Goal: Information Seeking & Learning: Stay updated

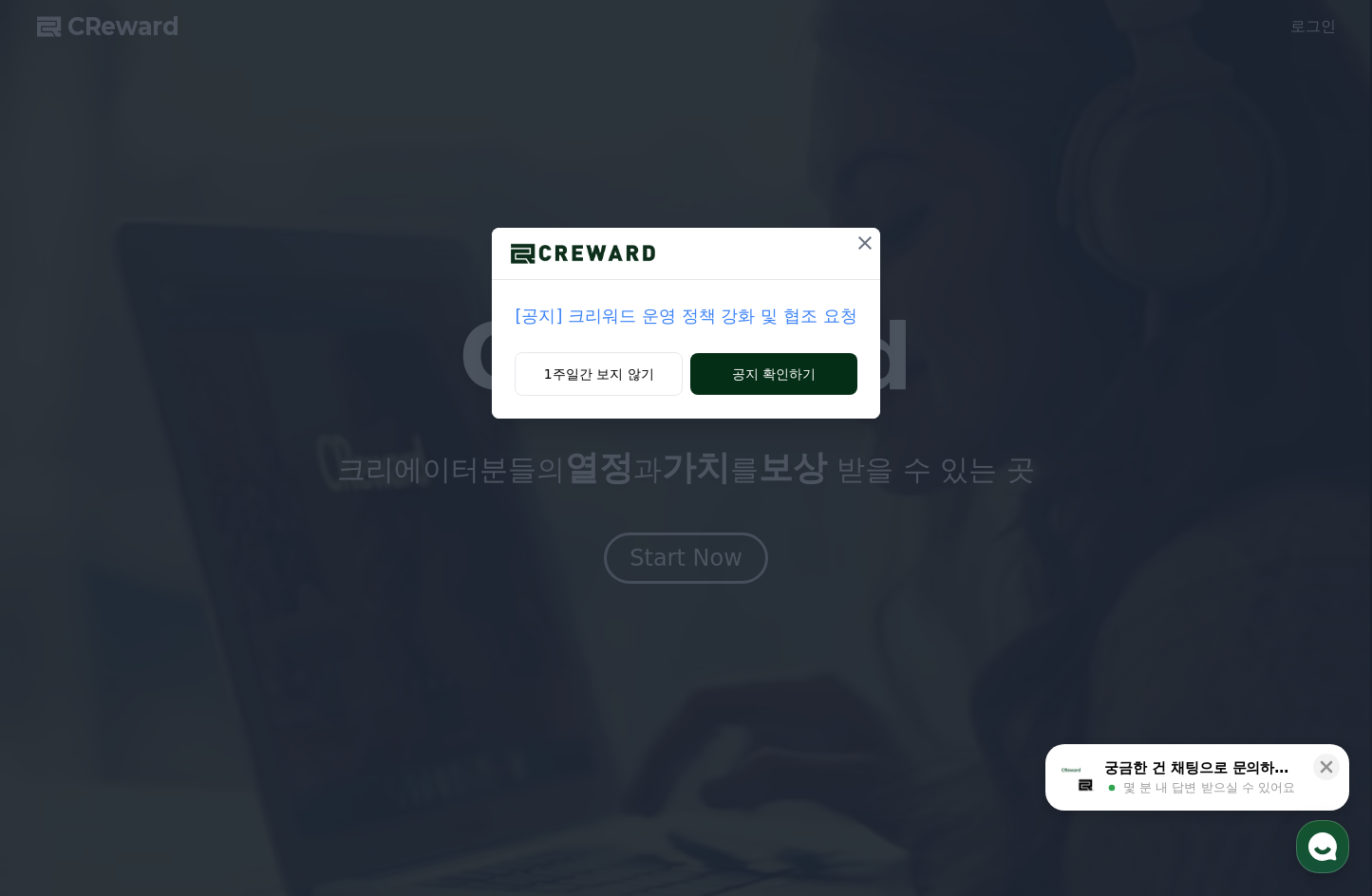
click at [826, 378] on button "공지 확인하기" at bounding box center [773, 374] width 166 height 42
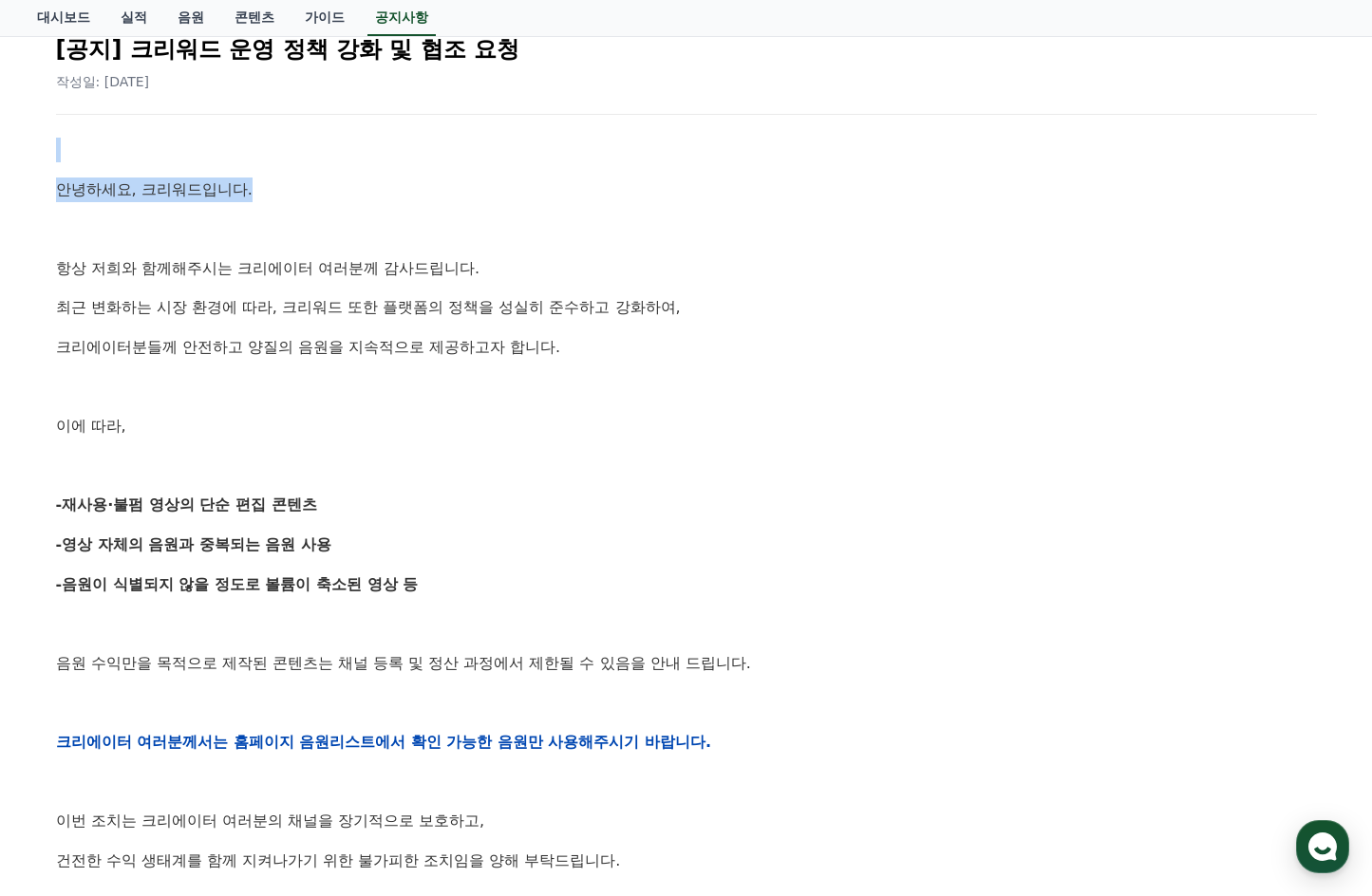
click at [426, 195] on div "안녕하세요, 크리워드입니다. 항상 저희와 함께해주시는 크리에이터 여러분께 감사드립니다. 최근 변화하는 시장 환경에 따라, 크리워드 또한 플랫폼…" at bounding box center [686, 742] width 1261 height 1209
click at [562, 234] on p at bounding box center [686, 229] width 1261 height 25
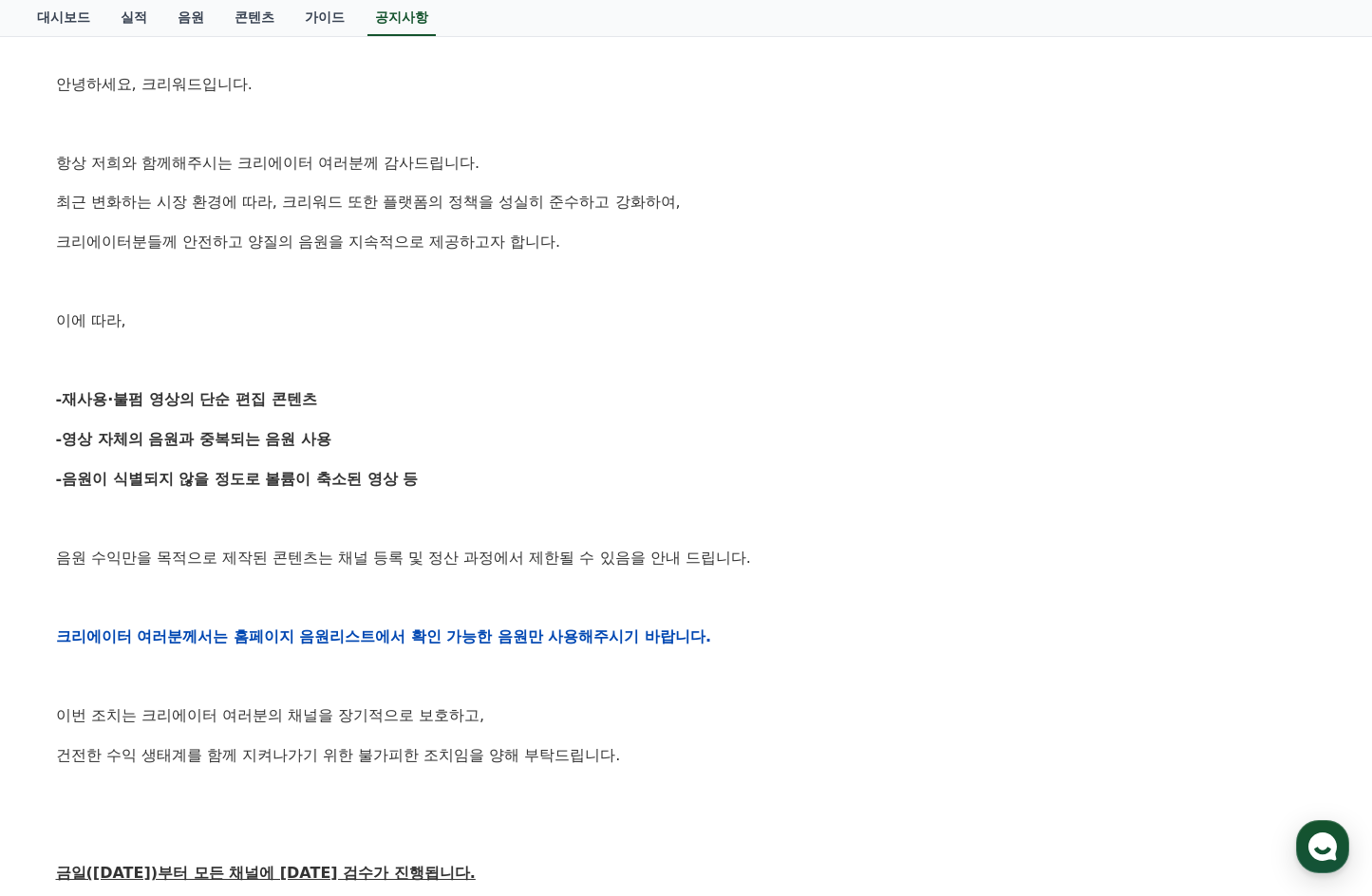
scroll to position [474, 0]
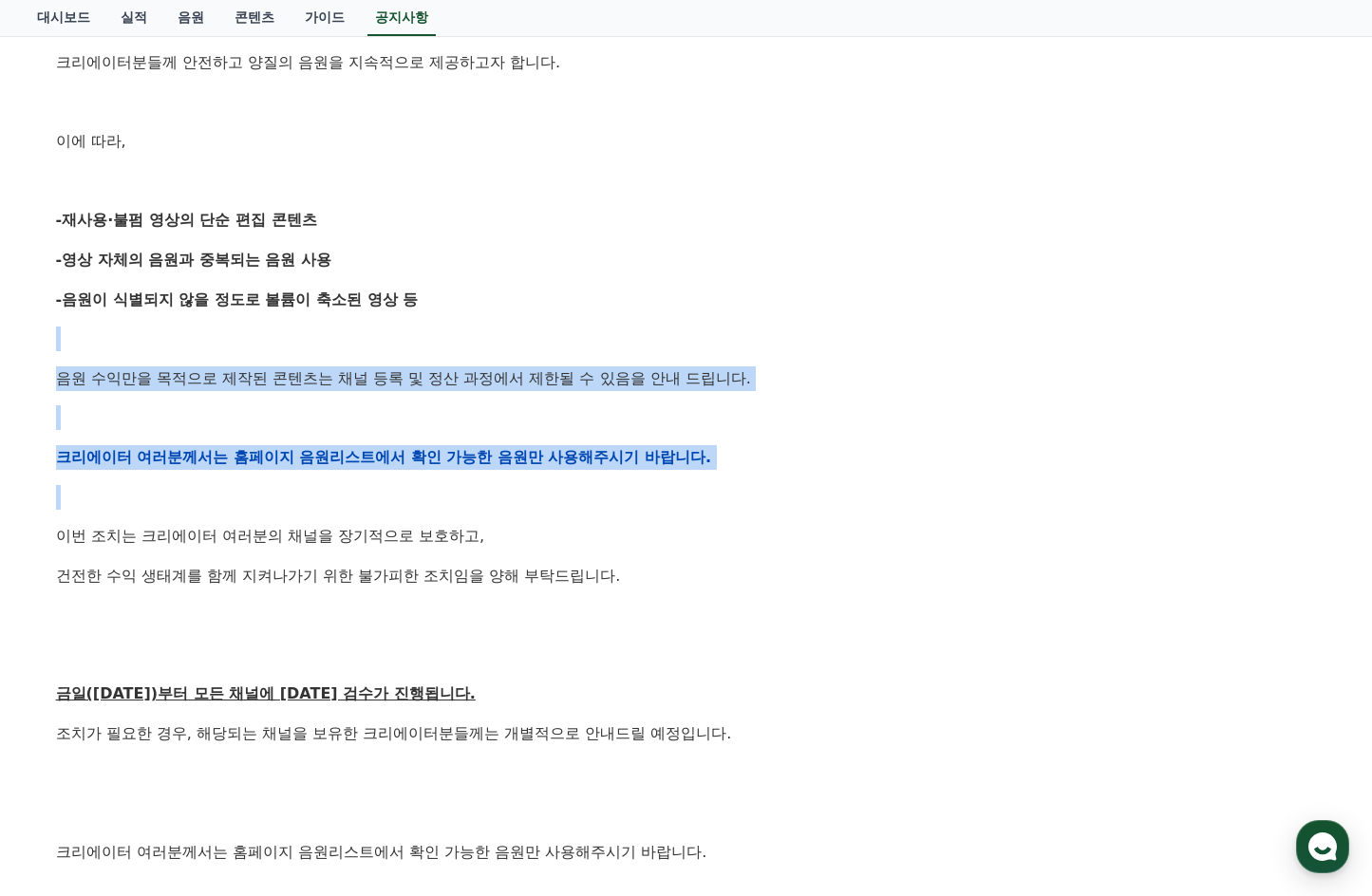
drag, startPoint x: 596, startPoint y: 319, endPoint x: 674, endPoint y: 483, distance: 181.6
click at [674, 483] on div "안녕하세요, 크리워드입니다. 항상 저희와 함께해주시는 크리에이터 여러분께 감사드립니다. 최근 변화하는 시장 환경에 따라, 크리워드 또한 플랫폼…" at bounding box center [686, 457] width 1261 height 1209
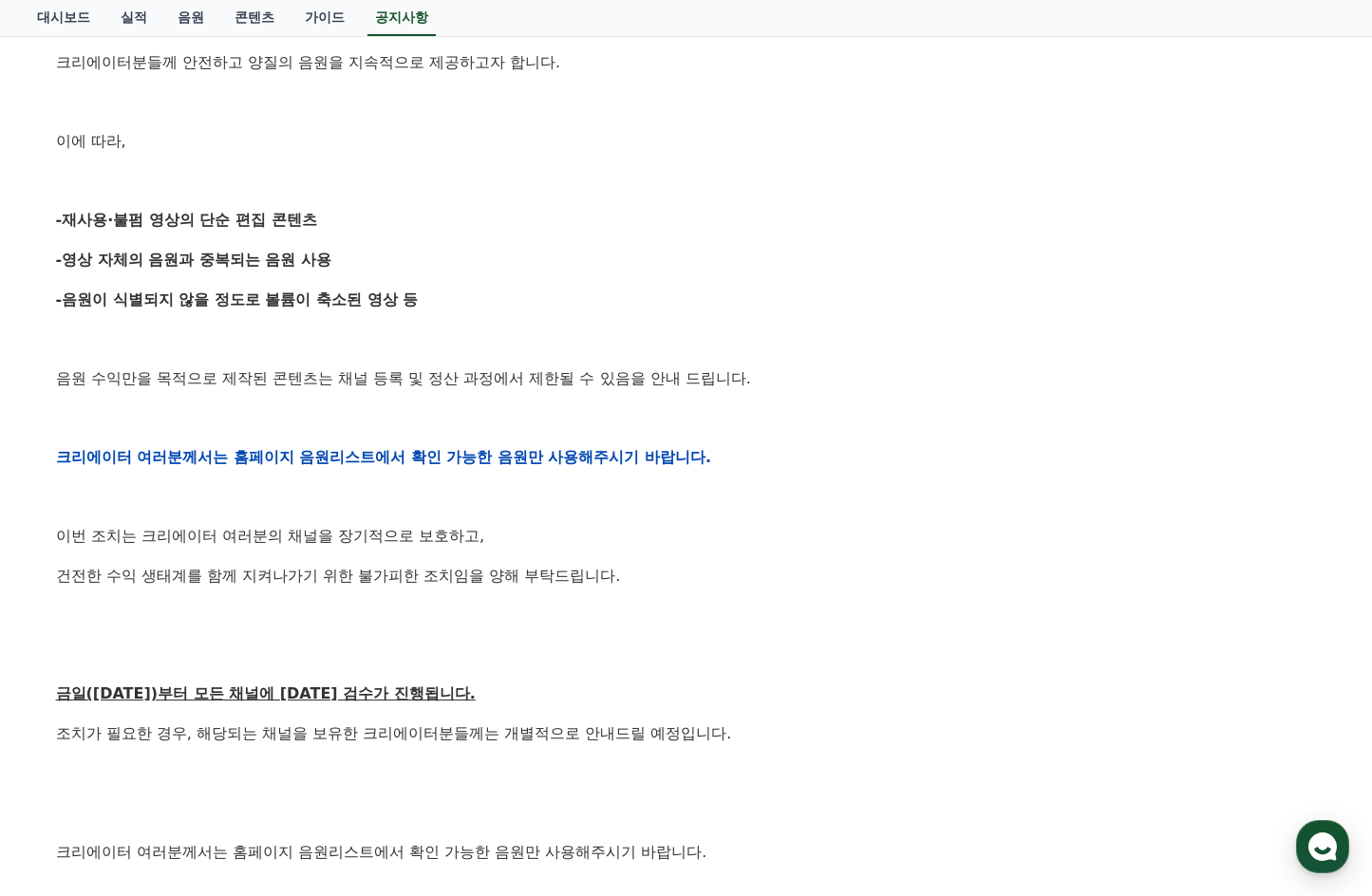
click at [768, 510] on div "안녕하세요, 크리워드입니다. 항상 저희와 함께해주시는 크리에이터 여러분께 감사드립니다. 최근 변화하는 시장 환경에 따라, 크리워드 또한 플랫폼…" at bounding box center [686, 457] width 1261 height 1209
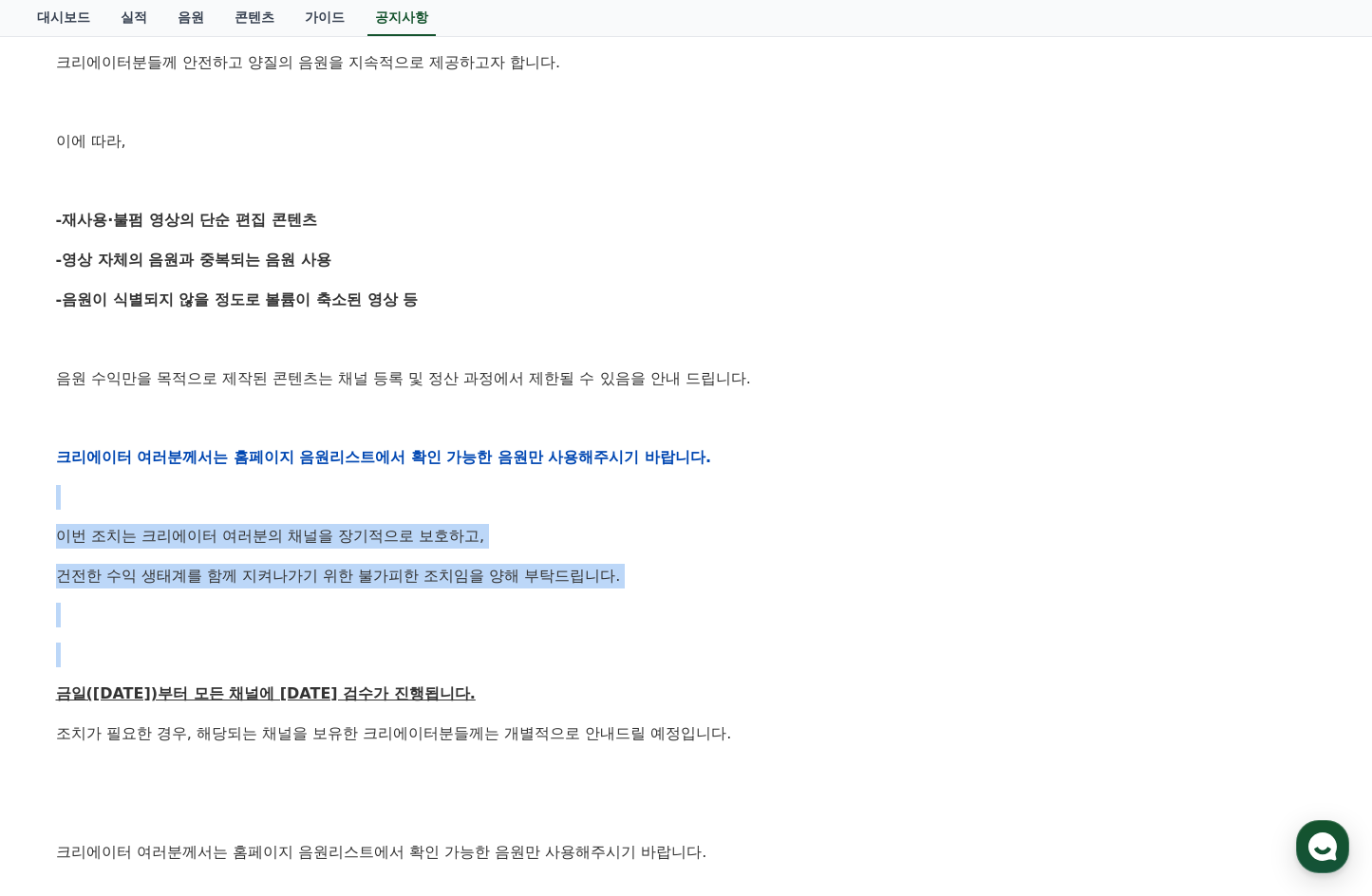
drag, startPoint x: 682, startPoint y: 485, endPoint x: 721, endPoint y: 639, distance: 158.9
click at [721, 639] on div "안녕하세요, 크리워드입니다. 항상 저희와 함께해주시는 크리에이터 여러분께 감사드립니다. 최근 변화하는 시장 환경에 따라, 크리워드 또한 플랫폼…" at bounding box center [686, 457] width 1261 height 1209
click at [788, 640] on div "안녕하세요, 크리워드입니다. 항상 저희와 함께해주시는 크리에이터 여러분께 감사드립니다. 최근 변화하는 시장 환경에 따라, 크리워드 또한 플랫폼…" at bounding box center [686, 457] width 1261 height 1209
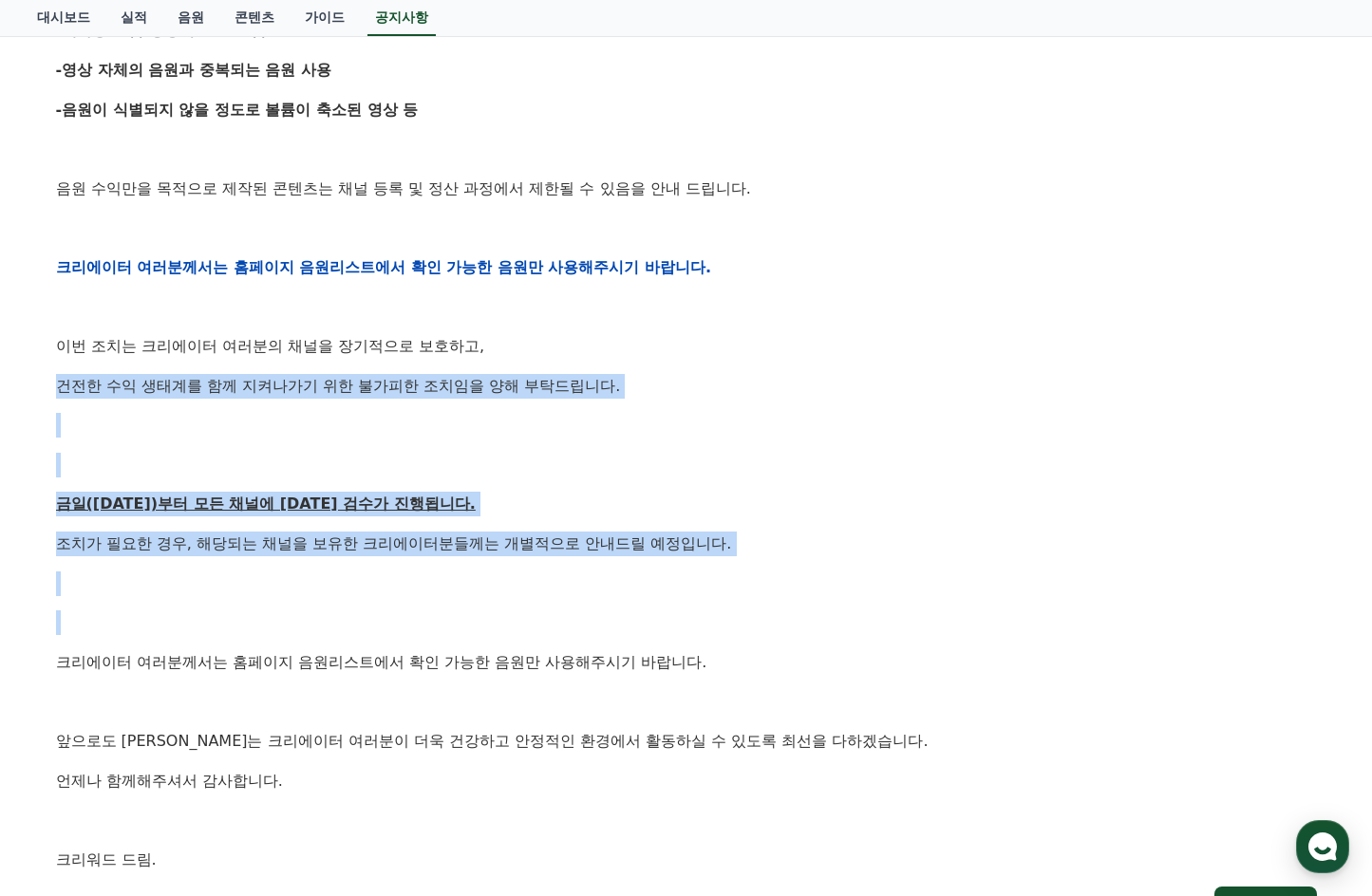
drag, startPoint x: 631, startPoint y: 374, endPoint x: 720, endPoint y: 600, distance: 242.9
click at [720, 600] on div "안녕하세요, 크리워드입니다. 항상 저희와 함께해주시는 크리에이터 여러분께 감사드립니다. 최근 변화하는 시장 환경에 따라, 크리워드 또한 플랫폼…" at bounding box center [686, 268] width 1261 height 1209
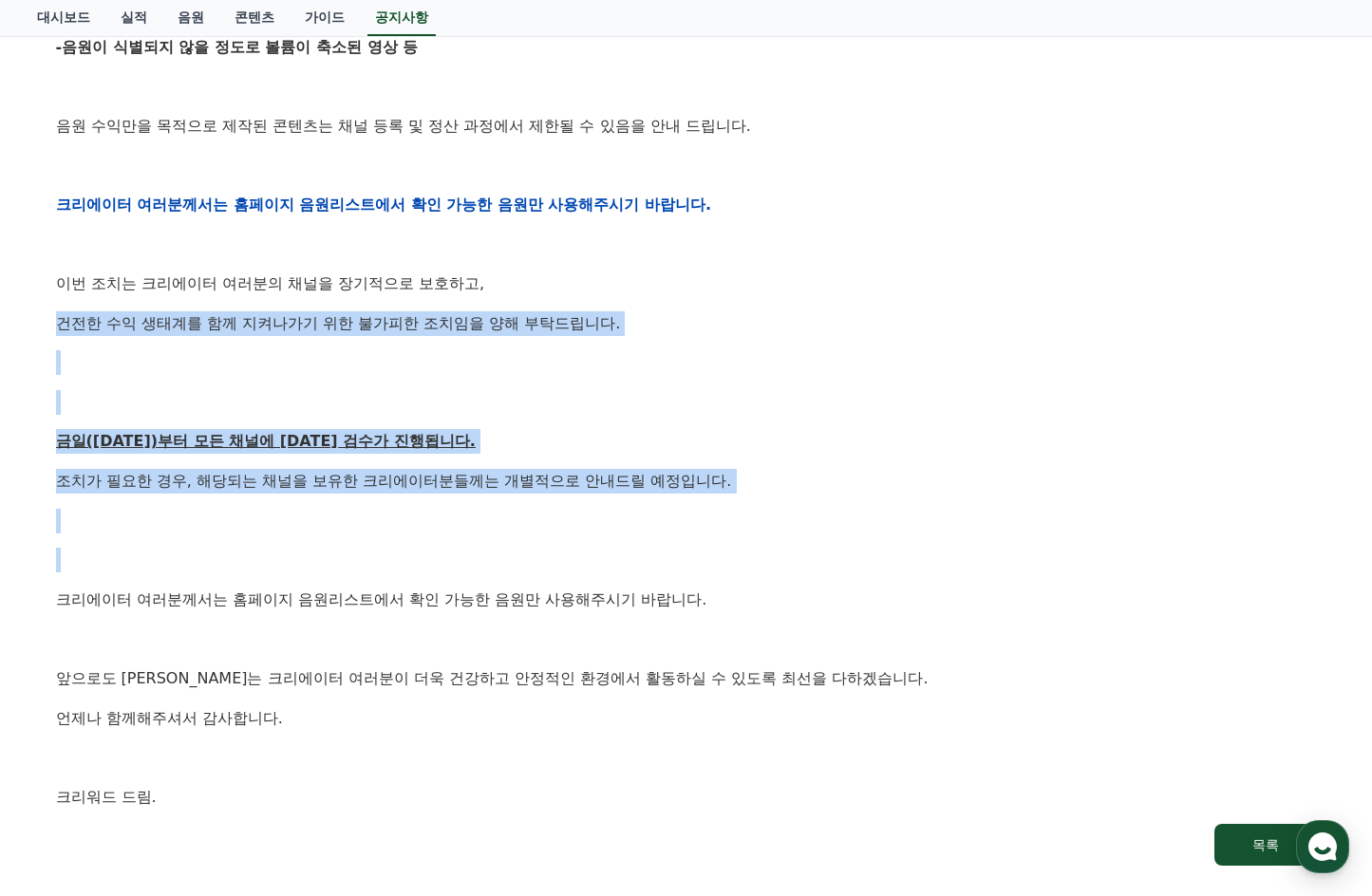
scroll to position [759, 0]
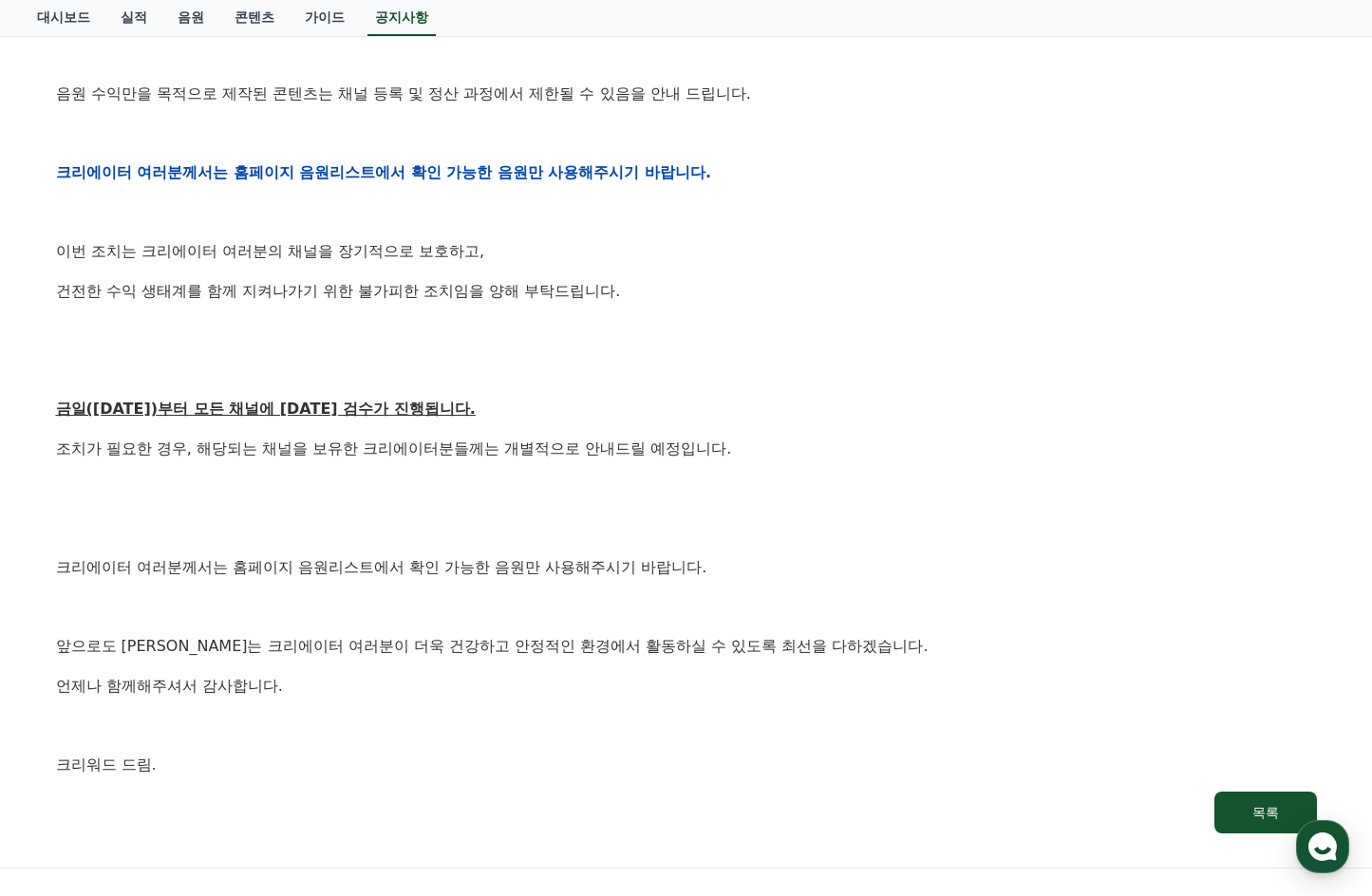
click at [850, 607] on p at bounding box center [686, 606] width 1261 height 25
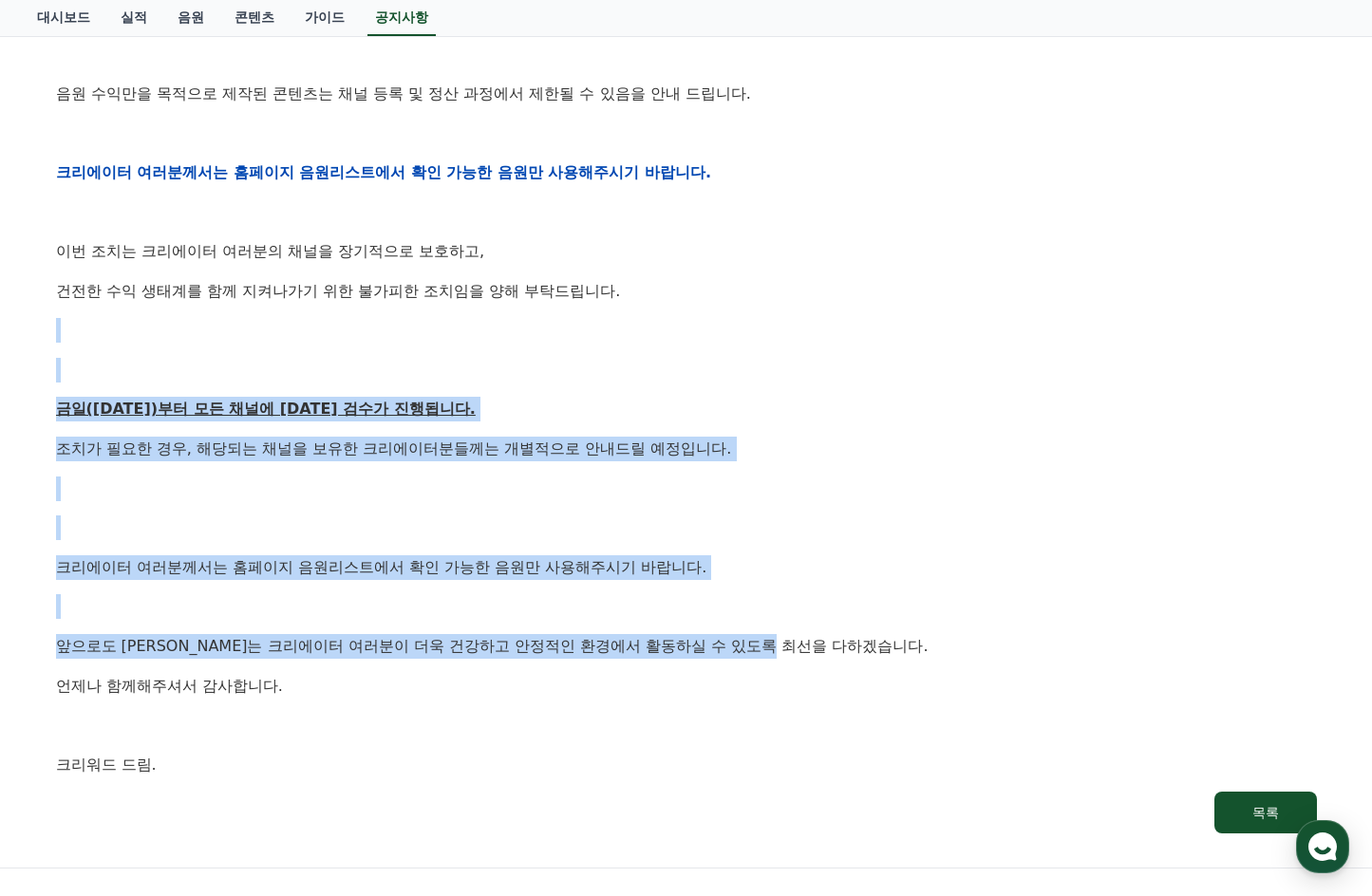
drag, startPoint x: 735, startPoint y: 425, endPoint x: 837, endPoint y: 640, distance: 238.0
click at [837, 640] on div "안녕하세요, 크리워드입니다. 항상 저희와 함께해주시는 크리에이터 여러분께 감사드립니다. 최근 변화하는 시장 환경에 따라, 크리워드 또한 플랫폼…" at bounding box center [686, 173] width 1261 height 1209
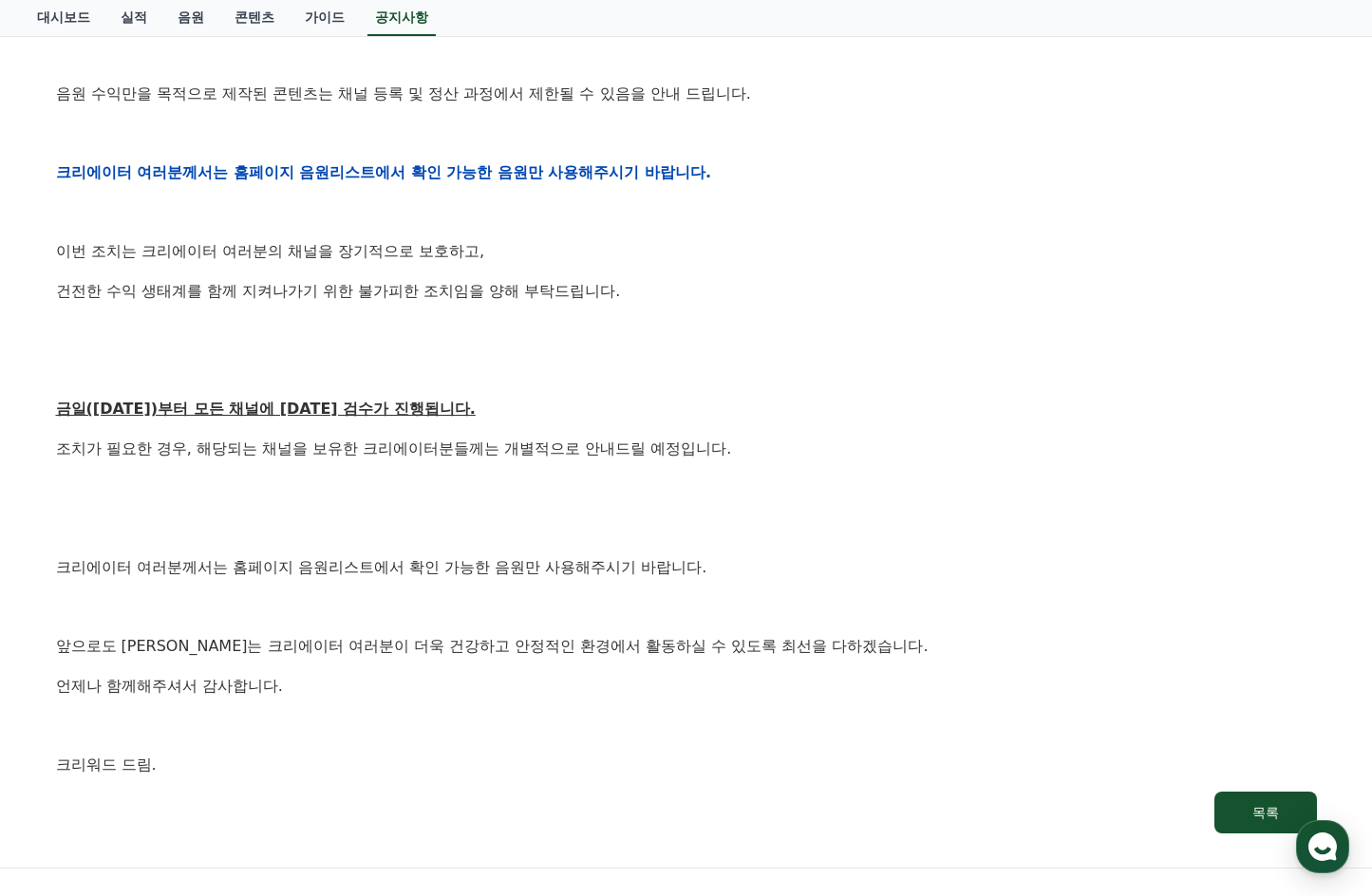
click at [909, 625] on div "안녕하세요, 크리워드입니다. 항상 저희와 함께해주시는 크리에이터 여러분께 감사드립니다. 최근 변화하는 시장 환경에 따라, 크리워드 또한 플랫폼…" at bounding box center [686, 173] width 1261 height 1209
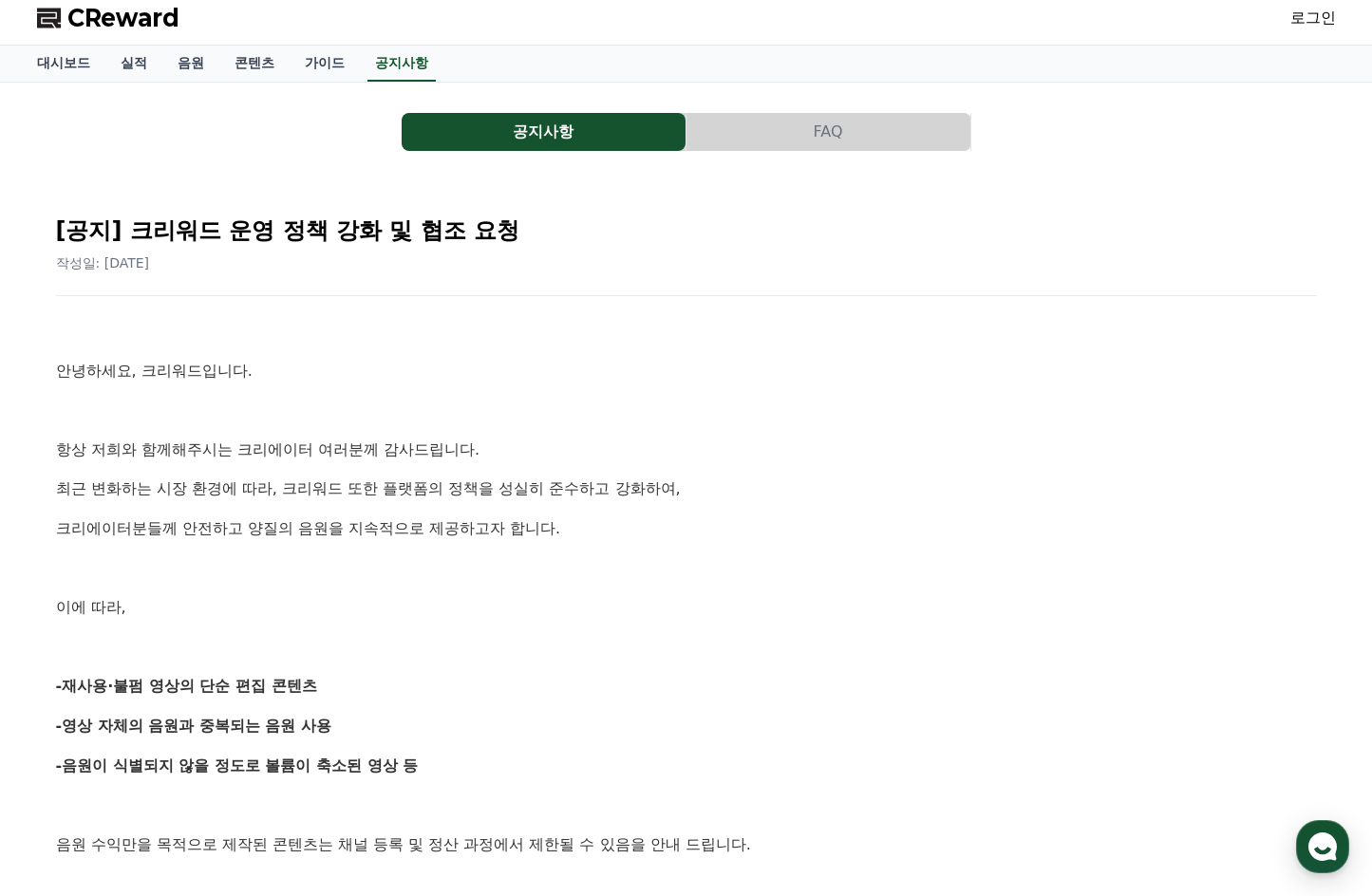
scroll to position [0, 0]
